Goal: Information Seeking & Learning: Check status

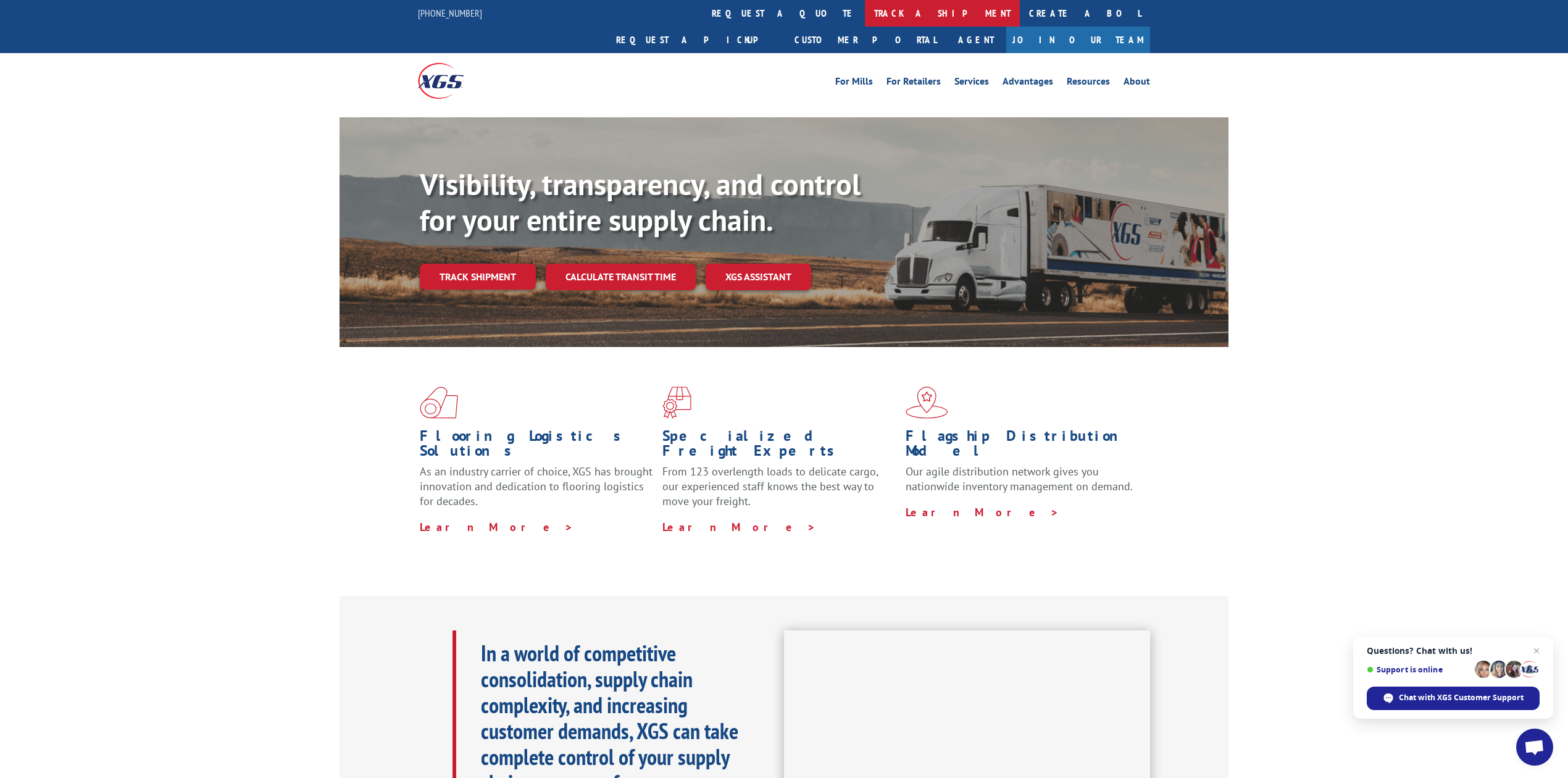
click at [865, 3] on link "track a shipment" at bounding box center [943, 13] width 155 height 27
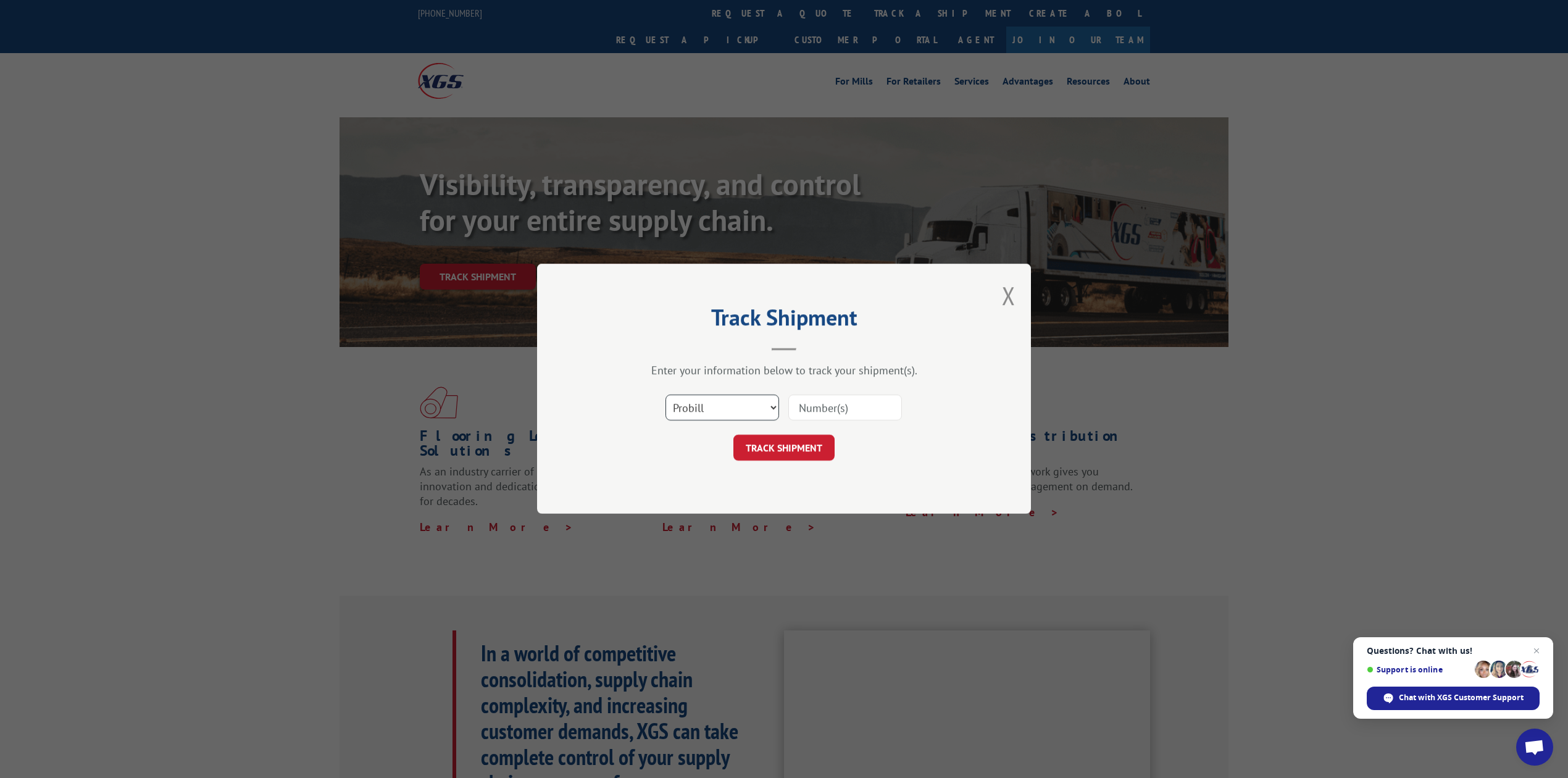
click at [761, 403] on select "Select category... Probill BOL PO" at bounding box center [722, 408] width 113 height 26
select select "bol"
click at [666, 395] on select "Select category... Probill BOL PO" at bounding box center [722, 408] width 113 height 26
drag, startPoint x: 870, startPoint y: 406, endPoint x: 847, endPoint y: 405, distance: 23.0
click at [870, 406] on input at bounding box center [844, 408] width 113 height 26
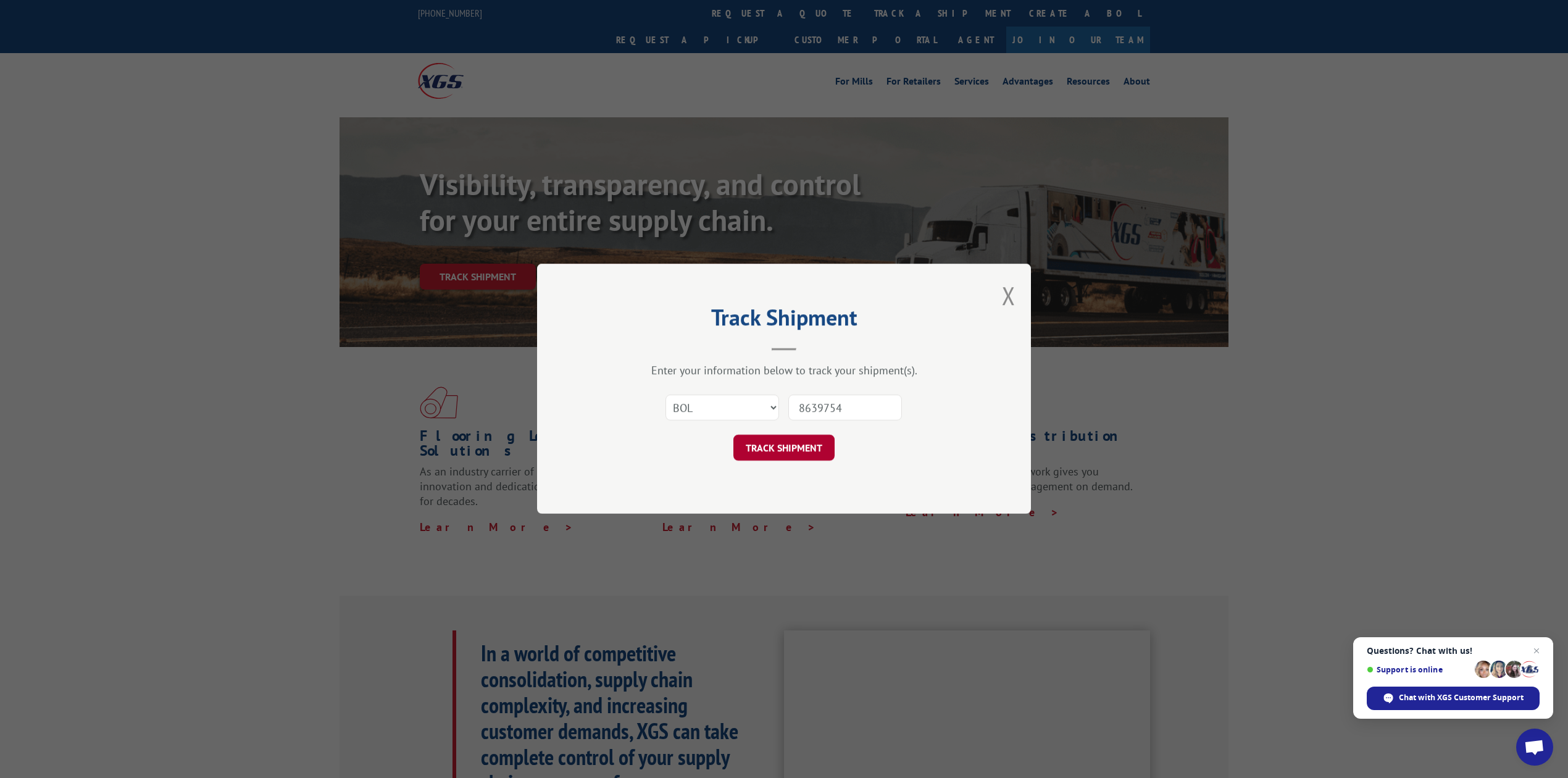
type input "8639754"
click at [816, 443] on button "TRACK SHIPMENT" at bounding box center [784, 448] width 101 height 26
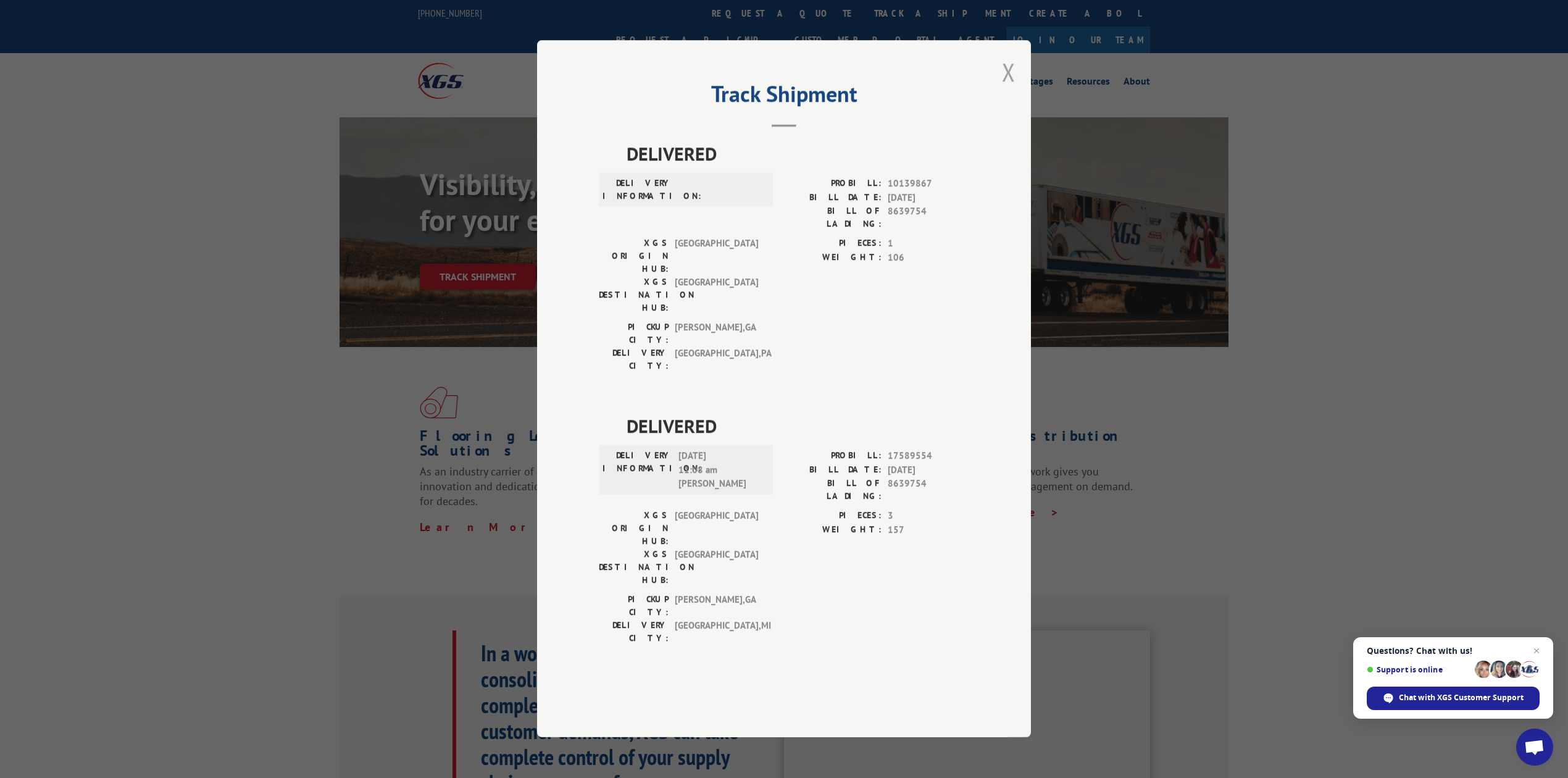
click at [1006, 88] on button "Close modal" at bounding box center [1009, 71] width 14 height 33
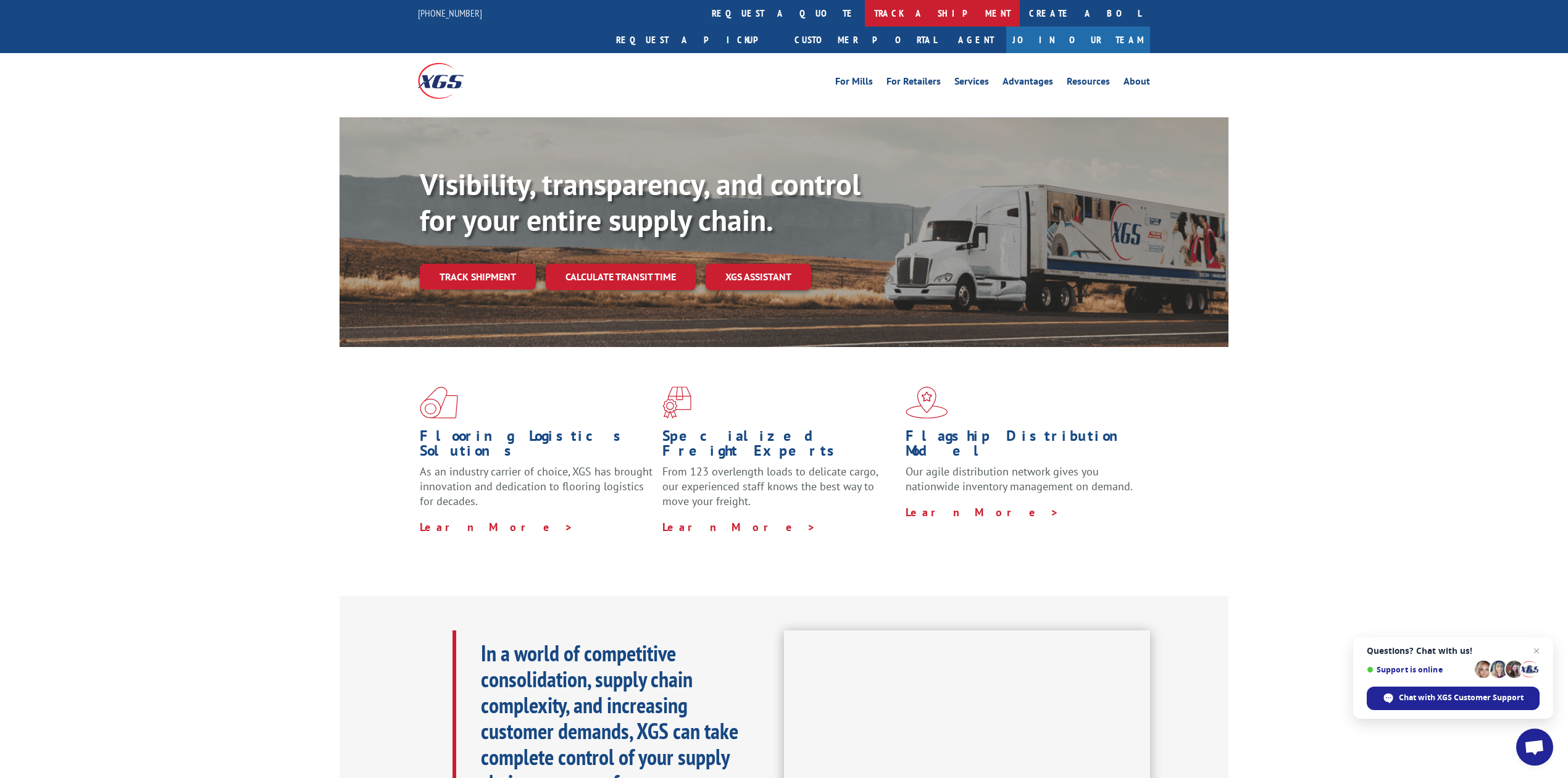
click at [865, 11] on link "track a shipment" at bounding box center [943, 13] width 155 height 27
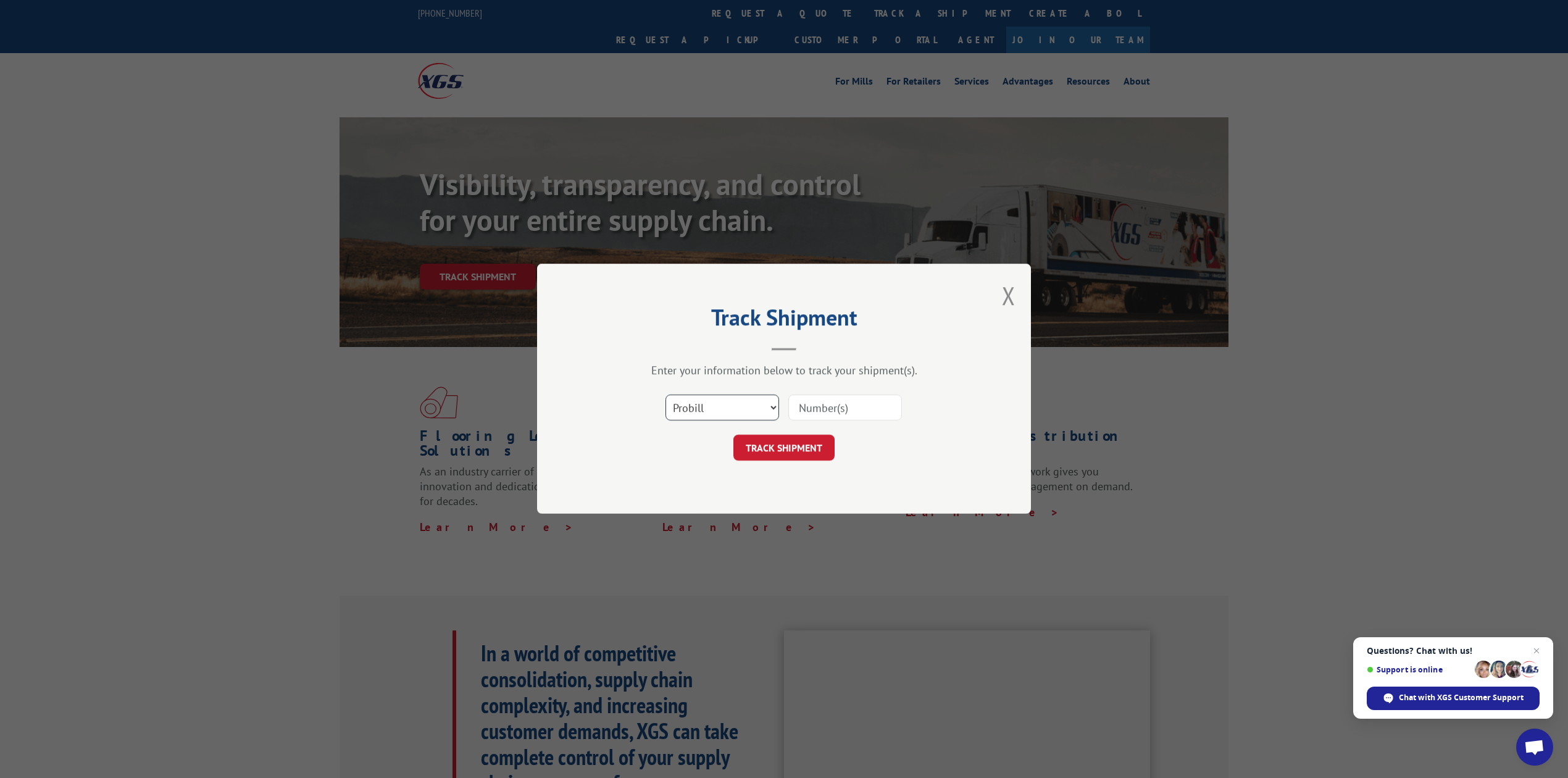
drag, startPoint x: 695, startPoint y: 398, endPoint x: 698, endPoint y: 412, distance: 14.3
click at [695, 398] on select "Select category... Probill BOL PO" at bounding box center [722, 408] width 113 height 26
click at [666, 395] on select "Select category... Probill BOL PO" at bounding box center [722, 408] width 113 height 26
select select "probill"
click at [717, 398] on select "Select category... Probill BOL PO" at bounding box center [722, 408] width 113 height 26
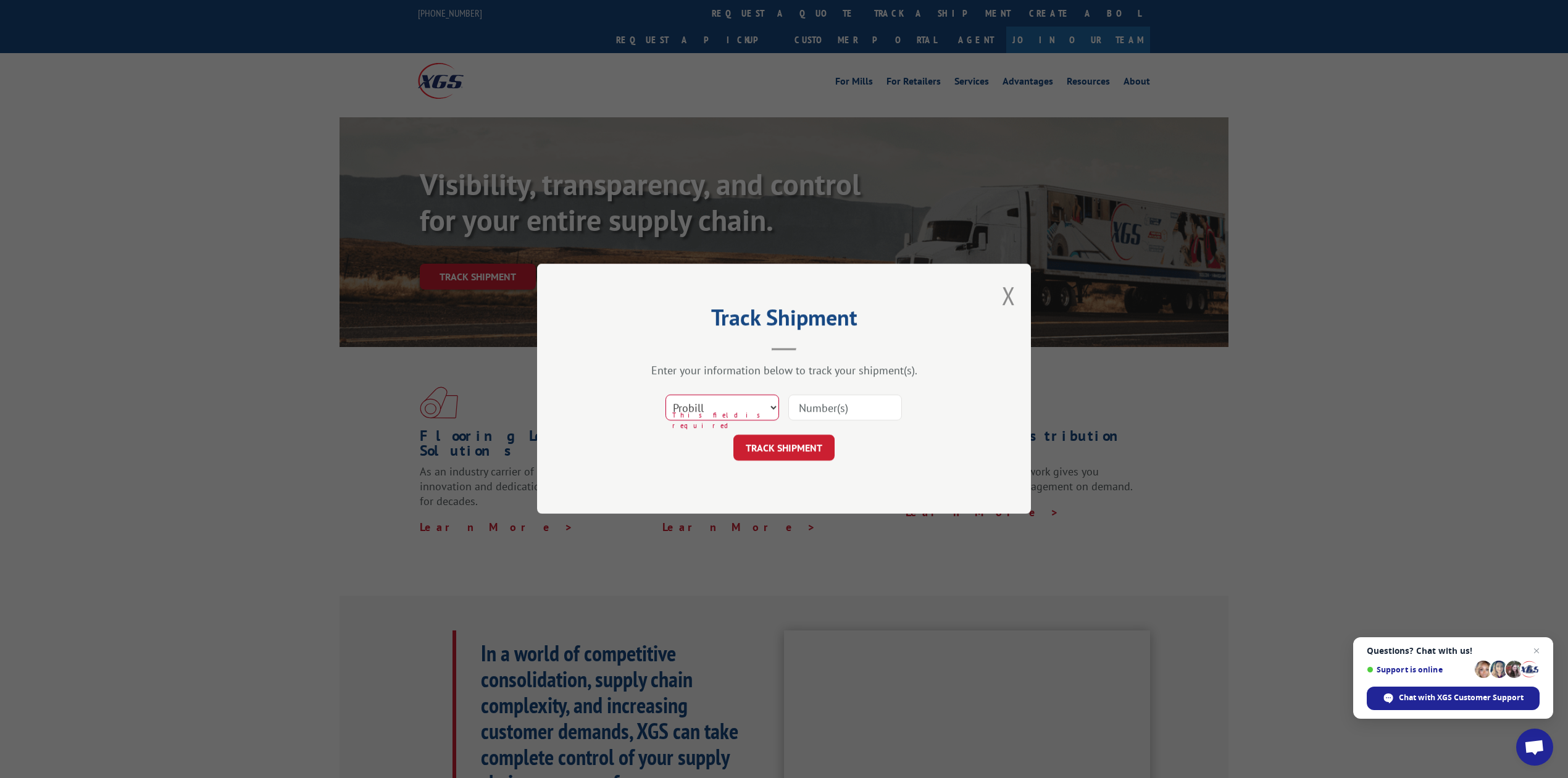
click at [666, 395] on select "Select category... Probill BOL PO" at bounding box center [722, 408] width 113 height 26
click at [710, 408] on select "Select category... Probill BOL PO" at bounding box center [722, 408] width 113 height 26
select select "bol"
click at [666, 395] on select "Select category... Probill BOL PO" at bounding box center [722, 408] width 113 height 26
drag, startPoint x: 898, startPoint y: 410, endPoint x: 892, endPoint y: 405, distance: 7.8
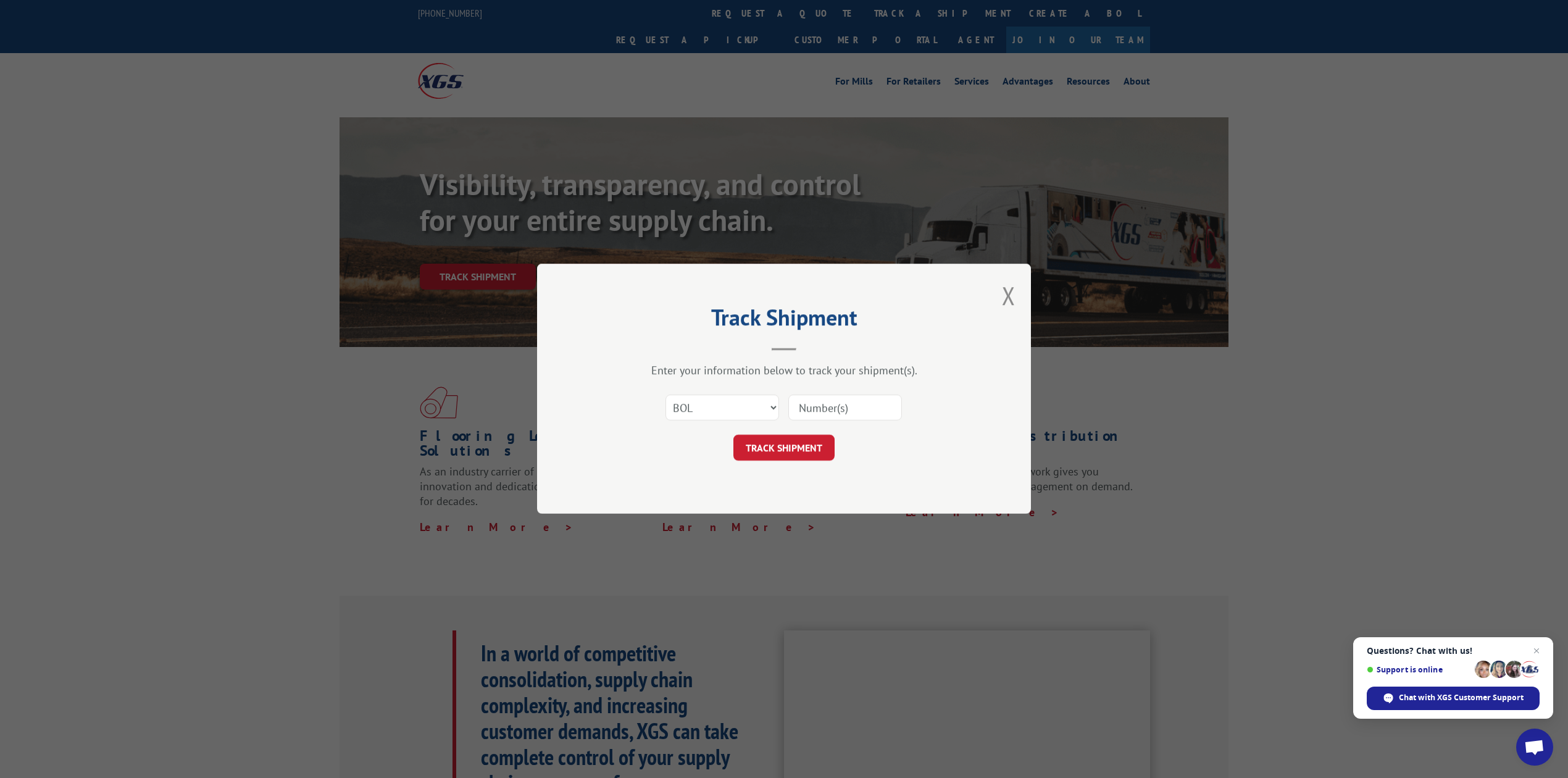
click at [898, 410] on input at bounding box center [844, 408] width 113 height 26
type input "8639754"
click at [788, 447] on button "TRACK SHIPMENT" at bounding box center [784, 448] width 101 height 26
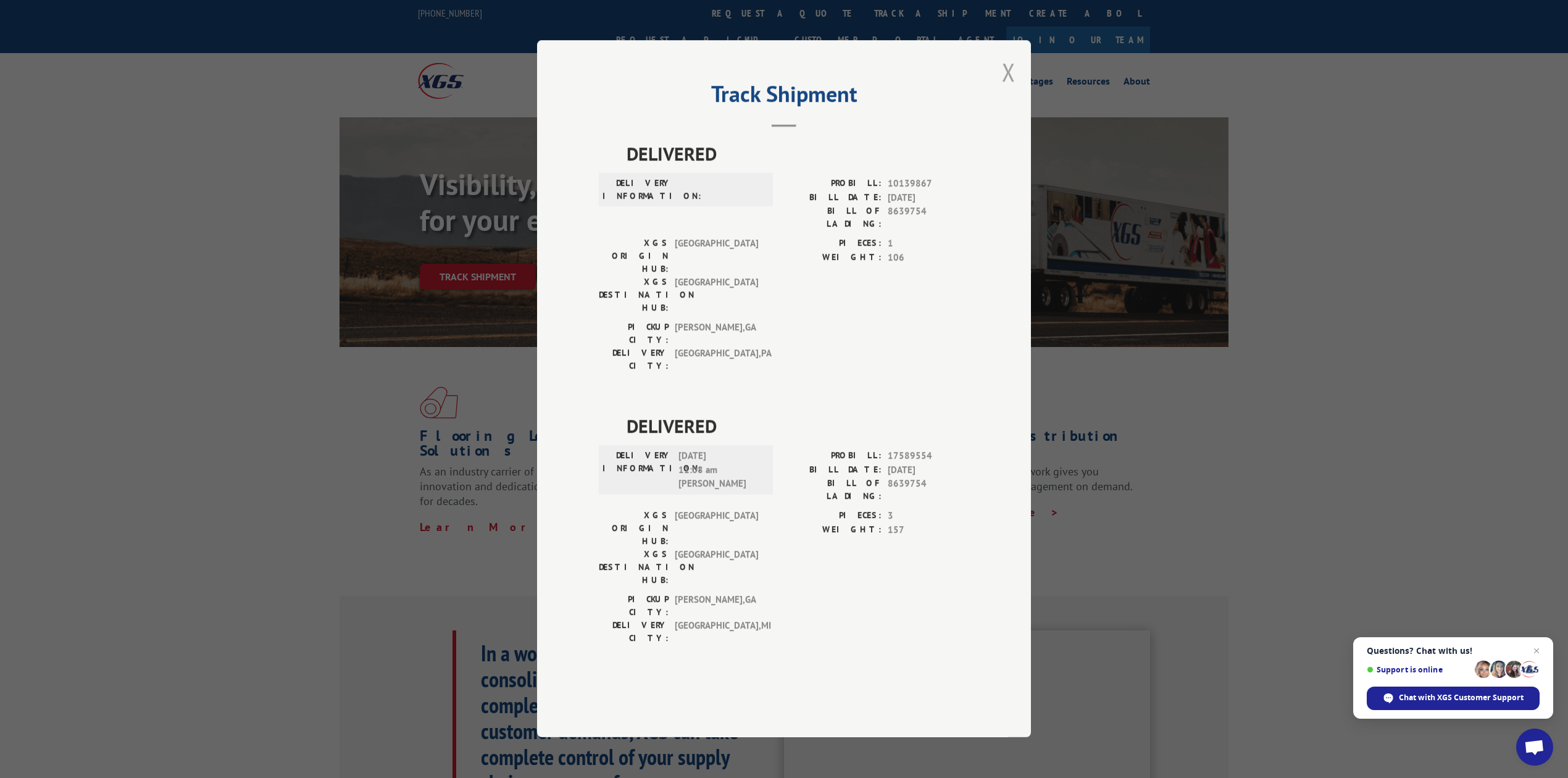
click at [1014, 88] on button "Close modal" at bounding box center [1009, 71] width 14 height 33
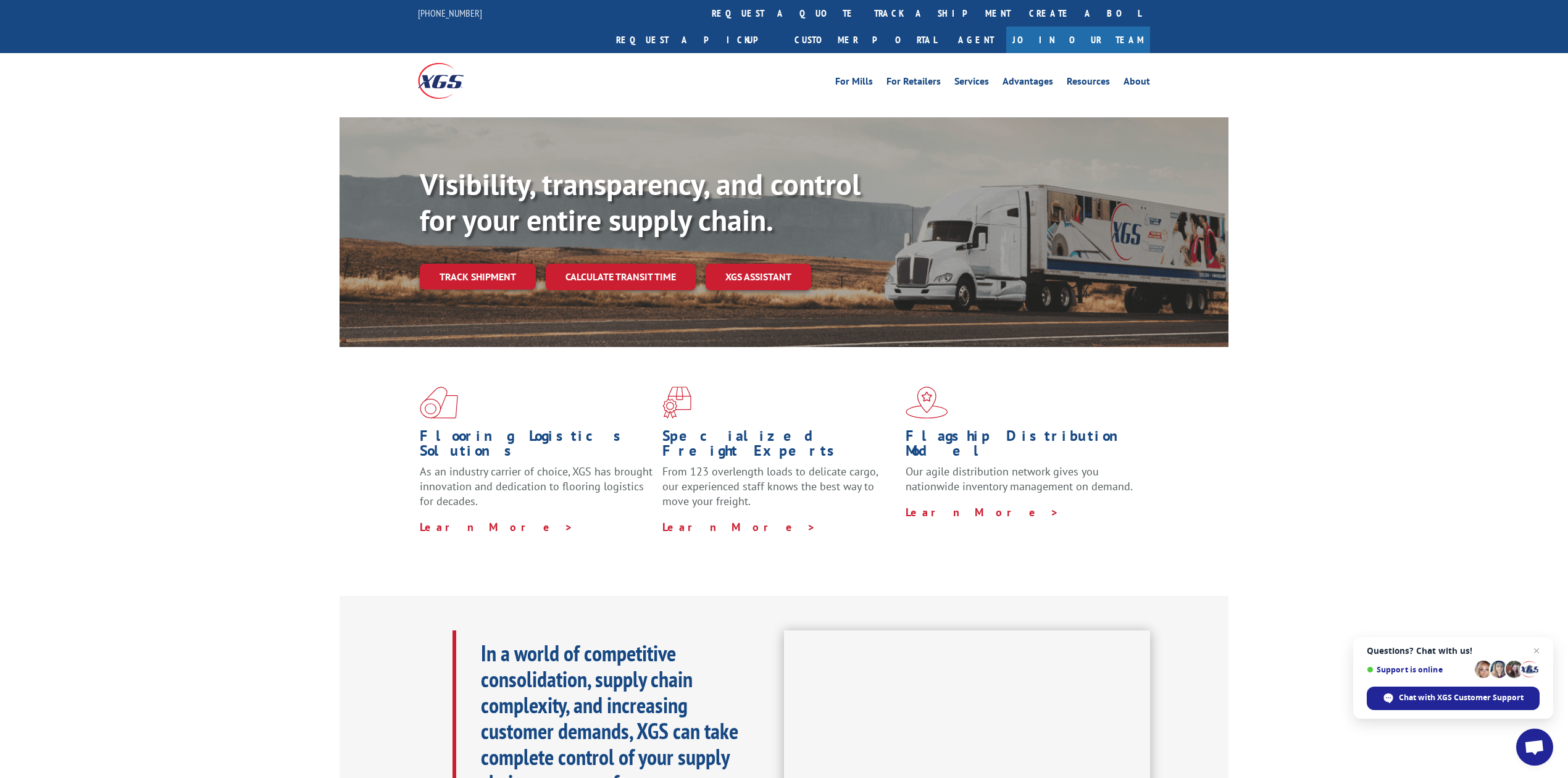
drag, startPoint x: 726, startPoint y: 13, endPoint x: 739, endPoint y: 53, distance: 42.1
click at [865, 13] on link "track a shipment" at bounding box center [943, 13] width 155 height 27
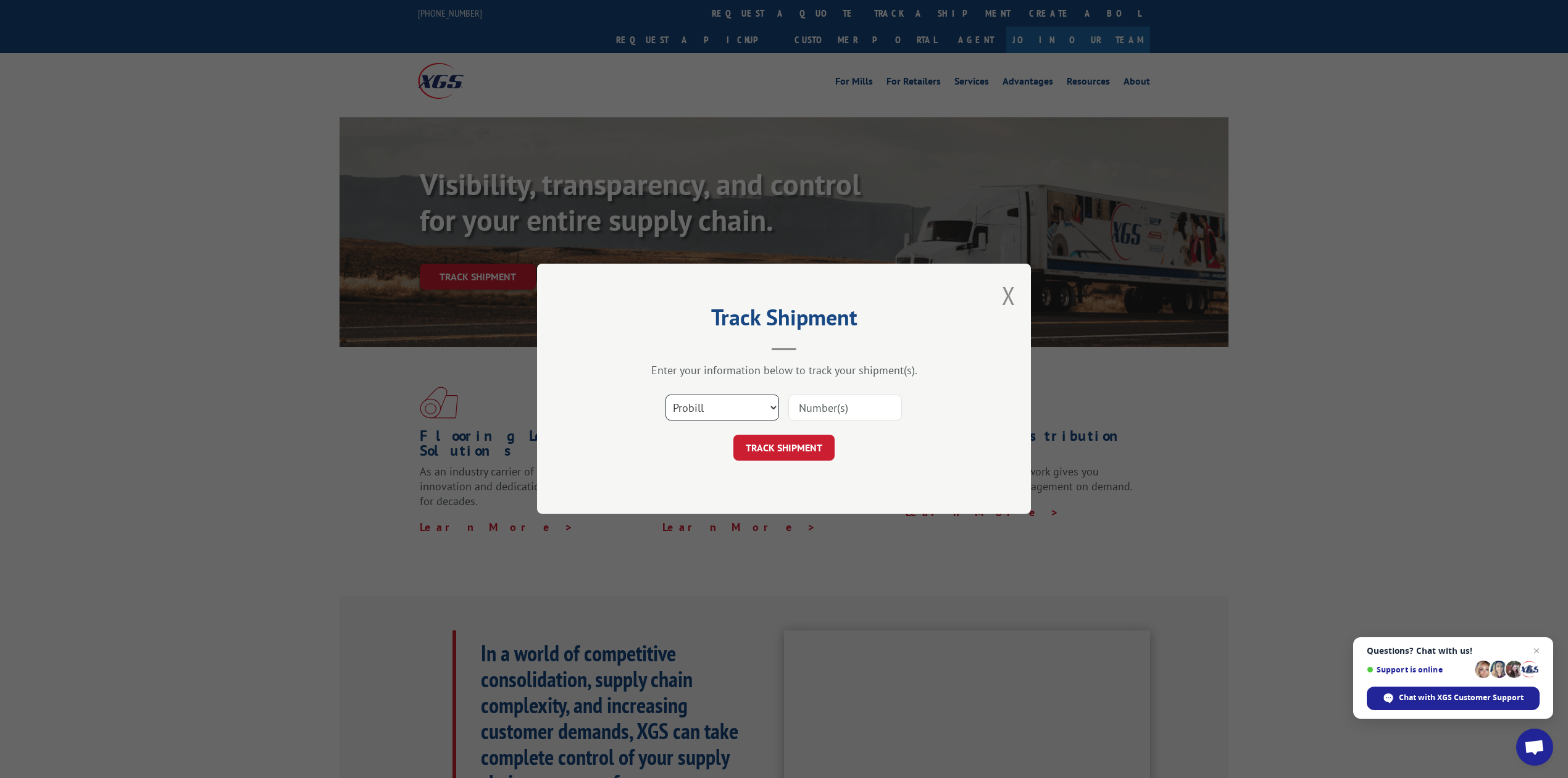
click at [687, 399] on select "Select category... Probill BOL PO" at bounding box center [722, 408] width 113 height 26
select select "bol"
click at [666, 395] on select "Select category... Probill BOL PO" at bounding box center [722, 408] width 113 height 26
click at [801, 406] on input at bounding box center [844, 408] width 113 height 26
type input "8639553"
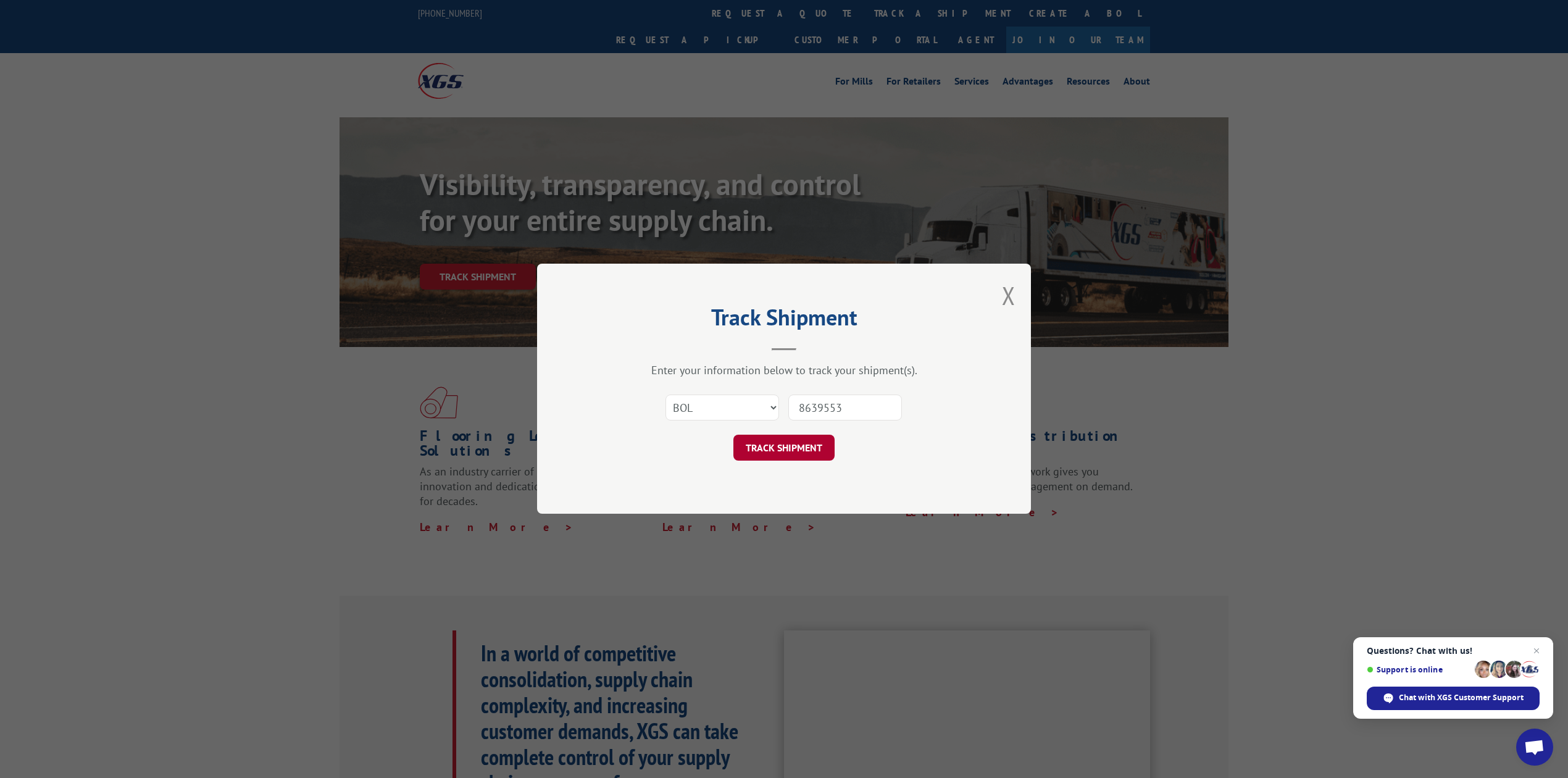
click at [822, 443] on button "TRACK SHIPMENT" at bounding box center [784, 448] width 101 height 26
